Goal: Information Seeking & Learning: Learn about a topic

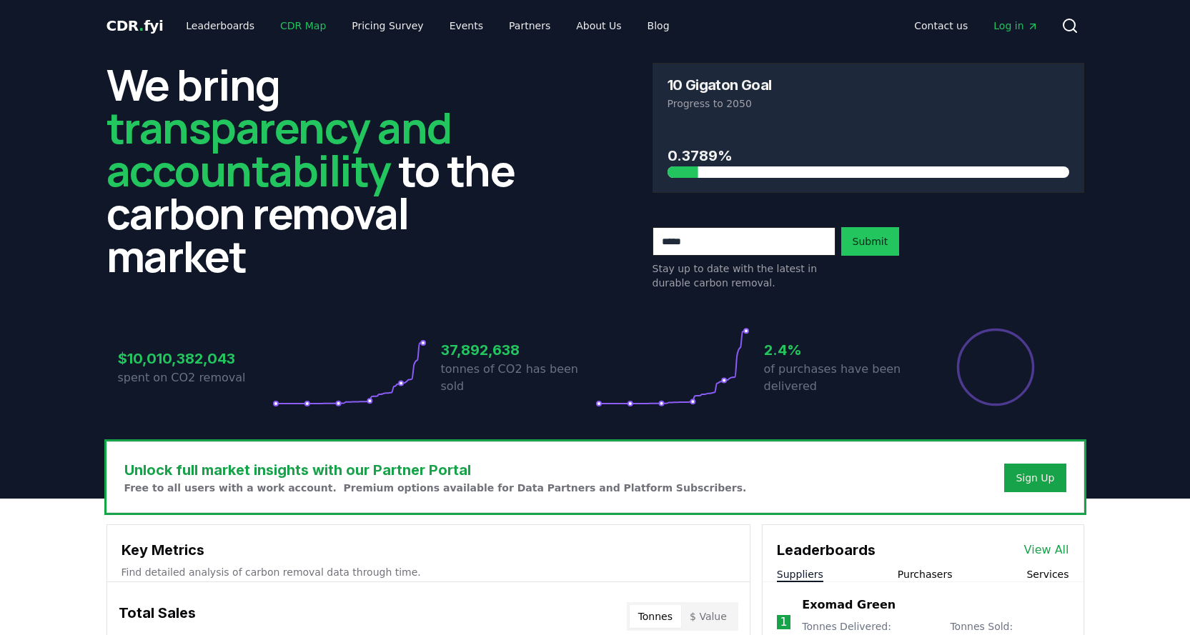
click at [294, 23] on link "CDR Map" at bounding box center [303, 26] width 69 height 26
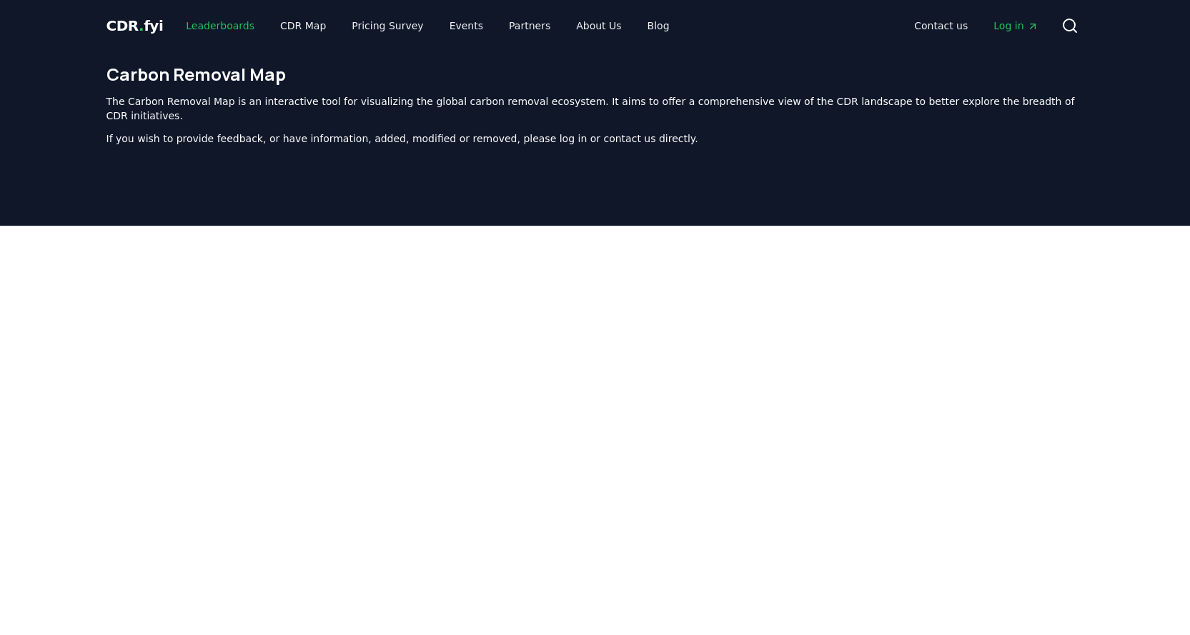
click at [221, 26] on link "Leaderboards" at bounding box center [219, 26] width 91 height 26
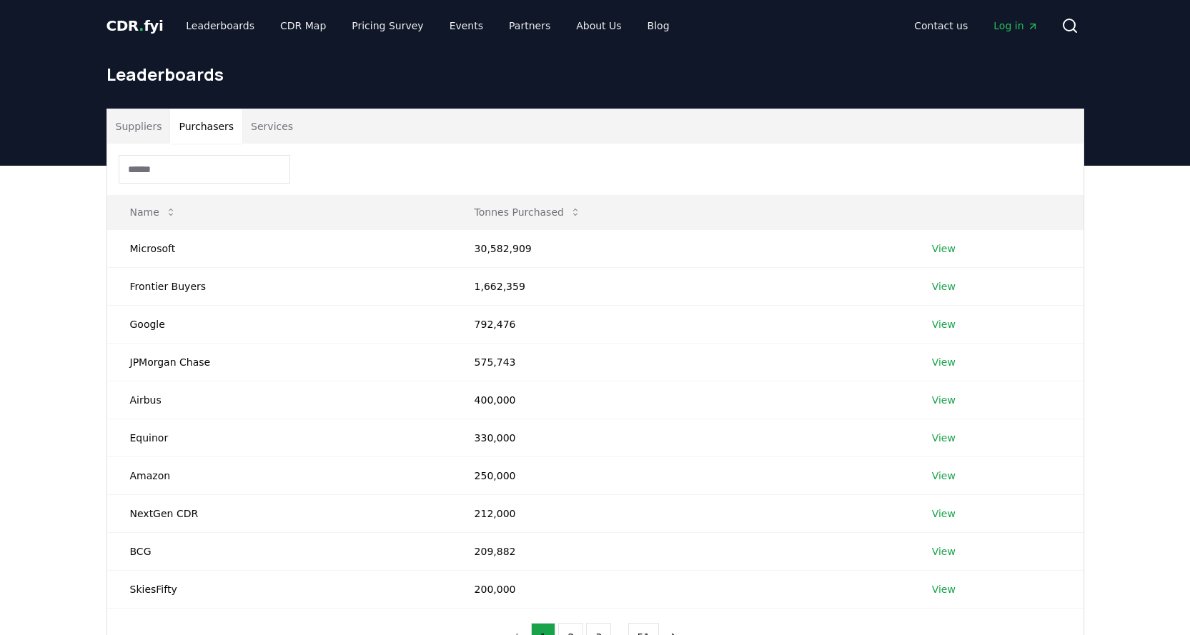
click at [211, 120] on button "Purchasers" at bounding box center [206, 126] width 72 height 34
click at [262, 124] on button "Services" at bounding box center [271, 126] width 59 height 34
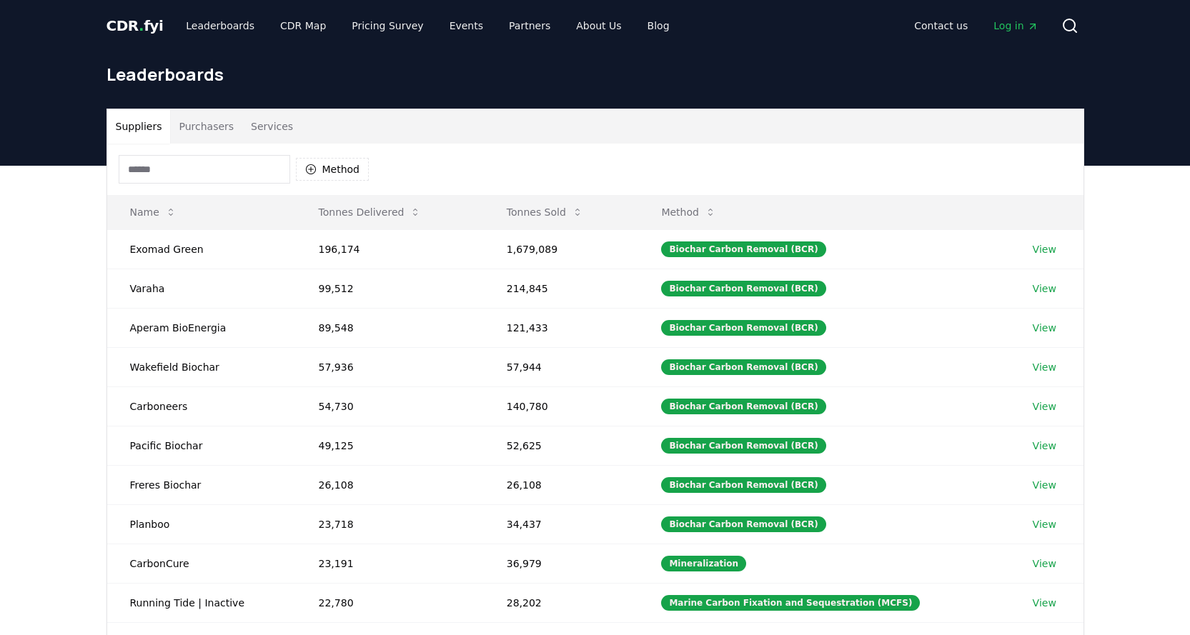
click at [139, 127] on button "Suppliers" at bounding box center [139, 126] width 64 height 34
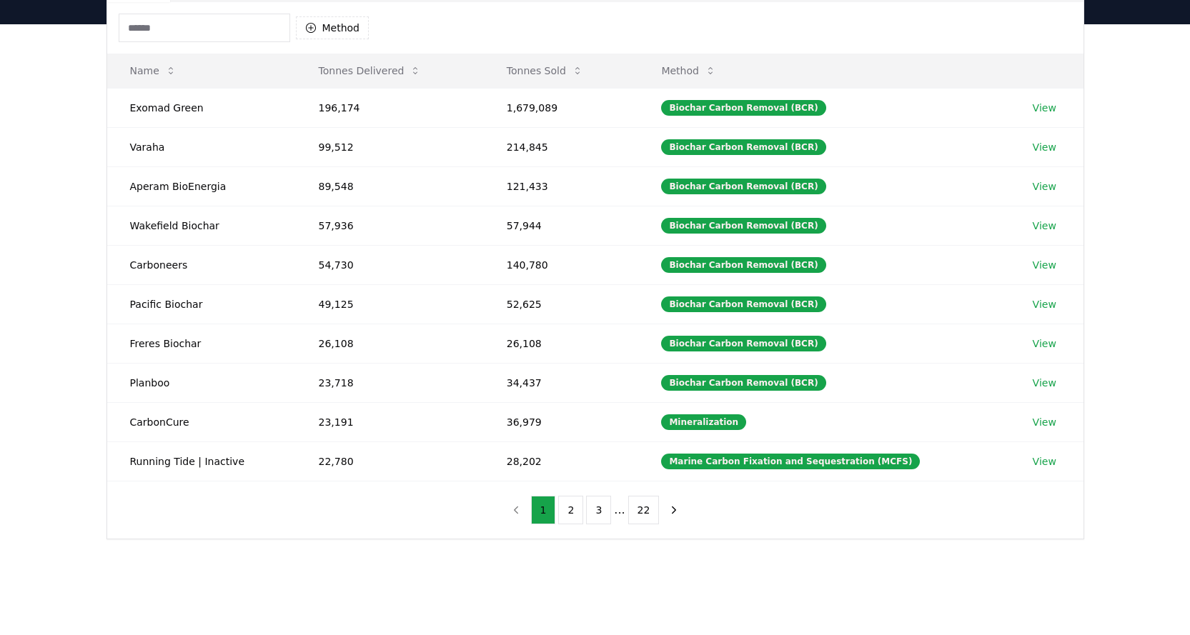
scroll to position [142, 0]
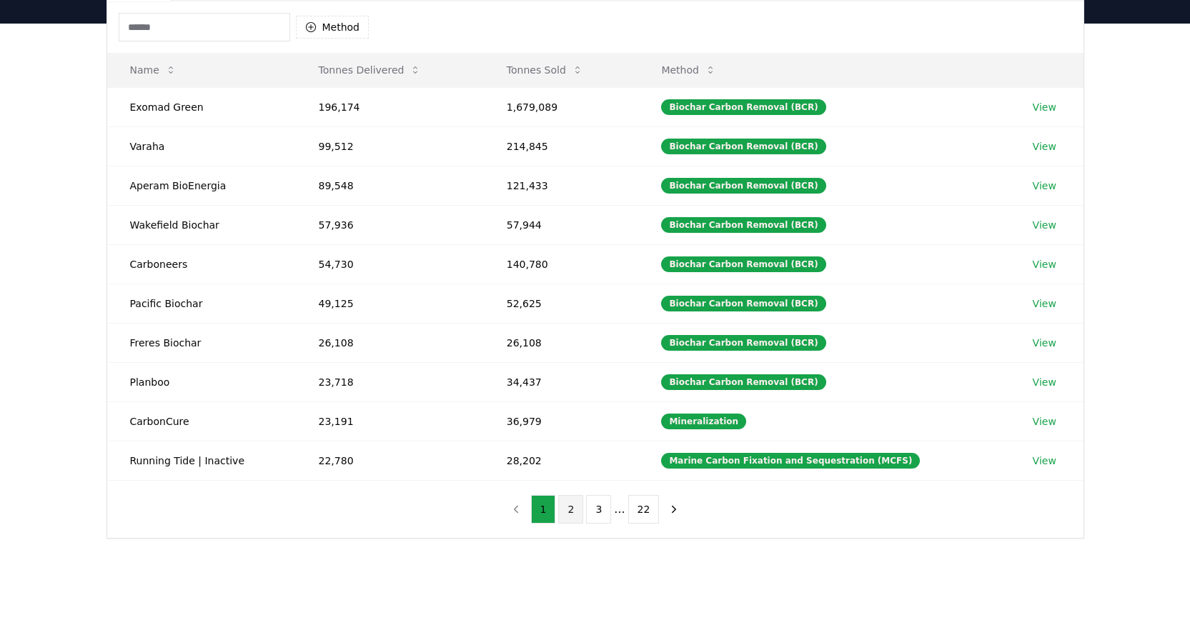
click at [570, 511] on button "2" at bounding box center [570, 509] width 25 height 29
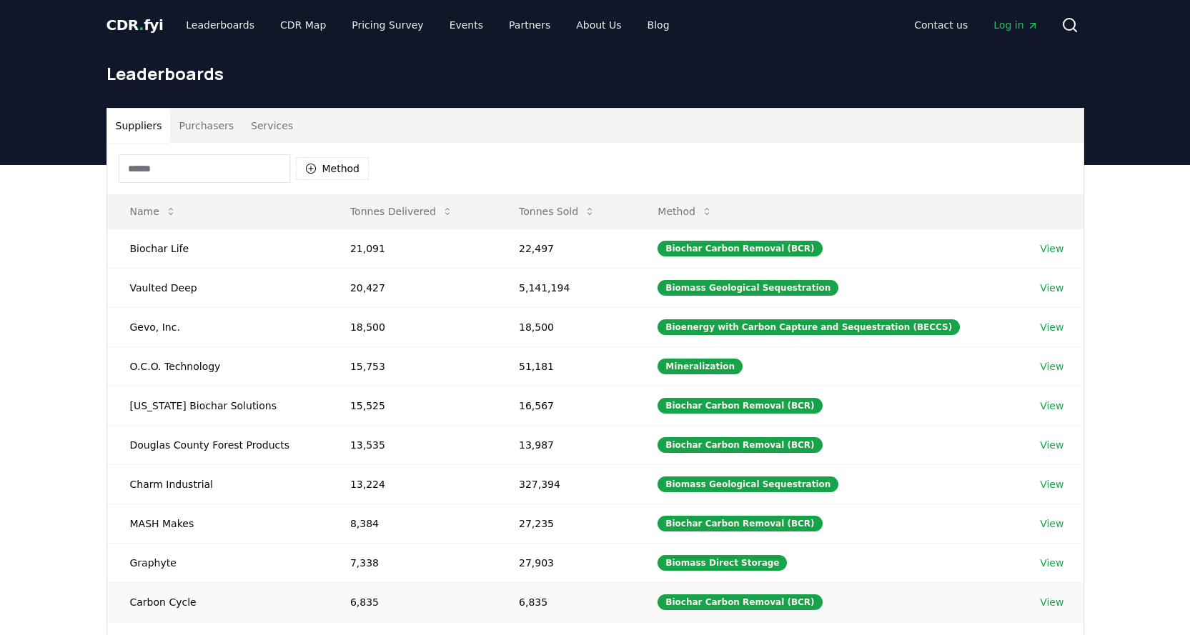
scroll to position [0, 0]
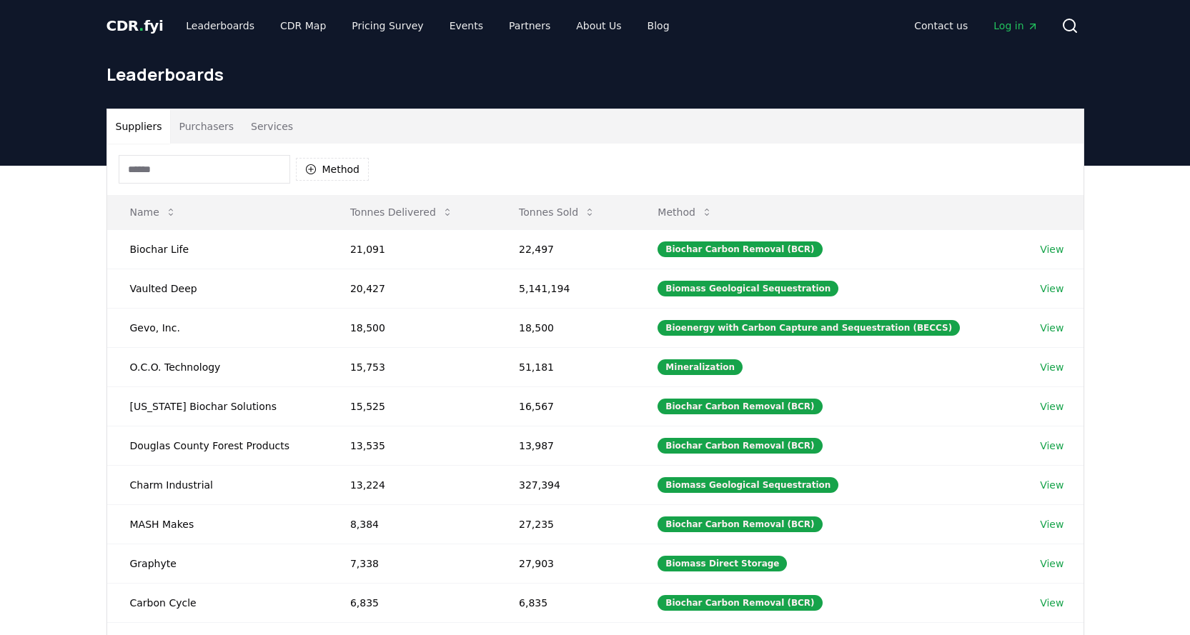
click at [194, 124] on button "Purchasers" at bounding box center [206, 126] width 72 height 34
